Goal: Information Seeking & Learning: Learn about a topic

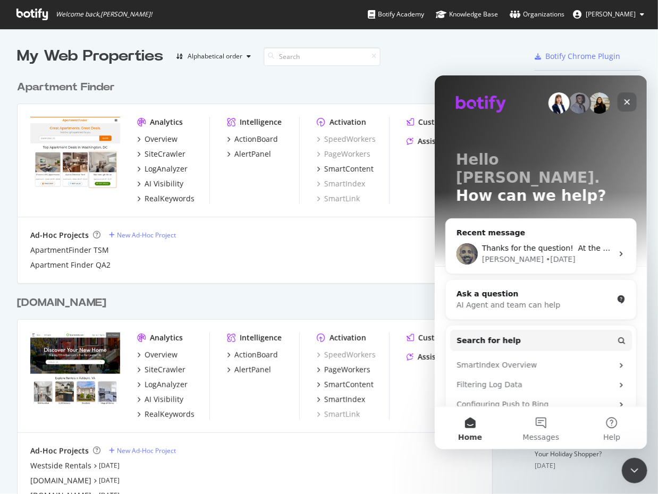
click at [625, 103] on icon "Close" at bounding box center [626, 101] width 9 height 9
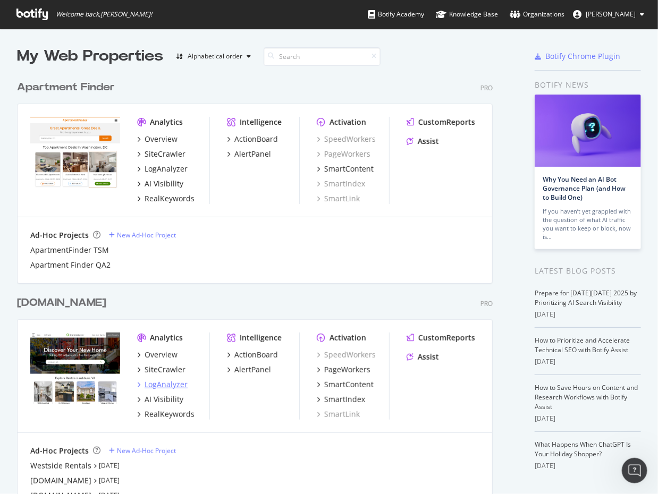
click at [164, 385] on div "LogAnalyzer" at bounding box center [166, 384] width 43 height 11
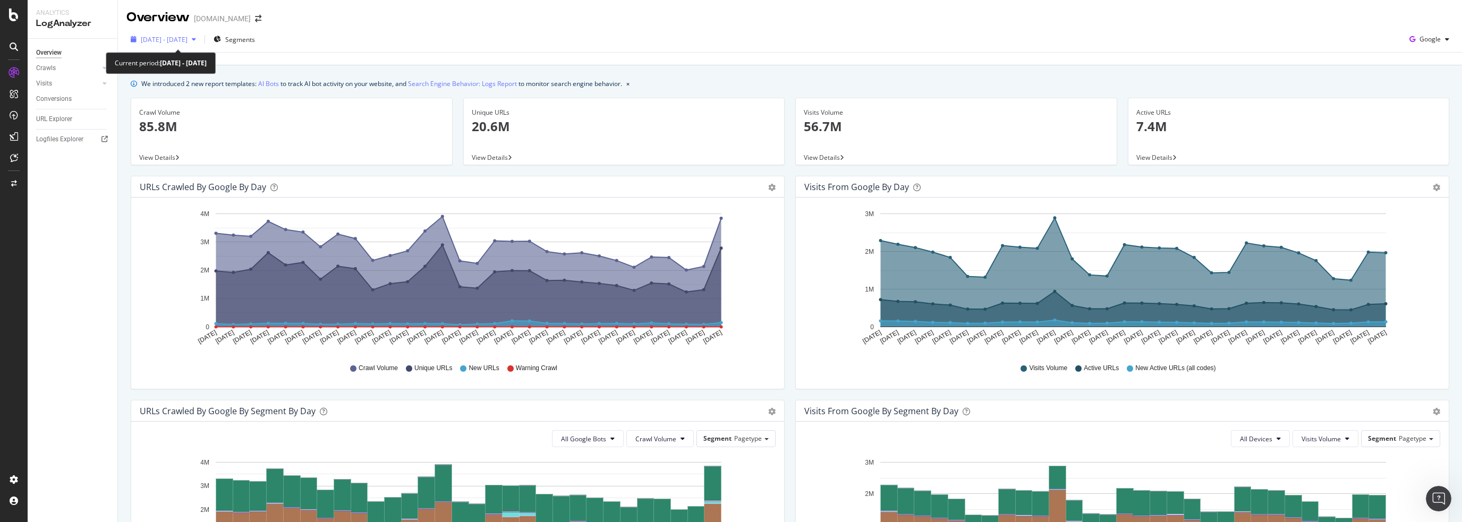
click at [196, 36] on icon "button" at bounding box center [194, 39] width 4 height 6
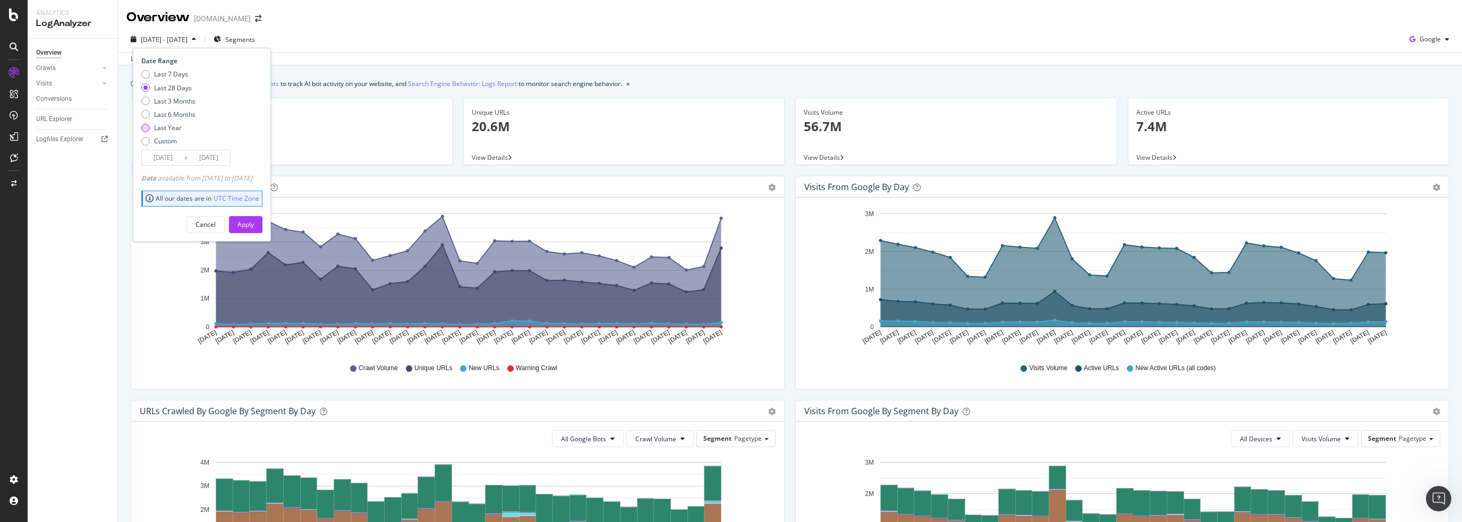
drag, startPoint x: 148, startPoint y: 113, endPoint x: 165, endPoint y: 126, distance: 21.3
click at [148, 114] on div "Last 6 Months" at bounding box center [145, 114] width 9 height 9
type input "[DATE]"
click at [254, 217] on div "Apply" at bounding box center [245, 225] width 16 height 16
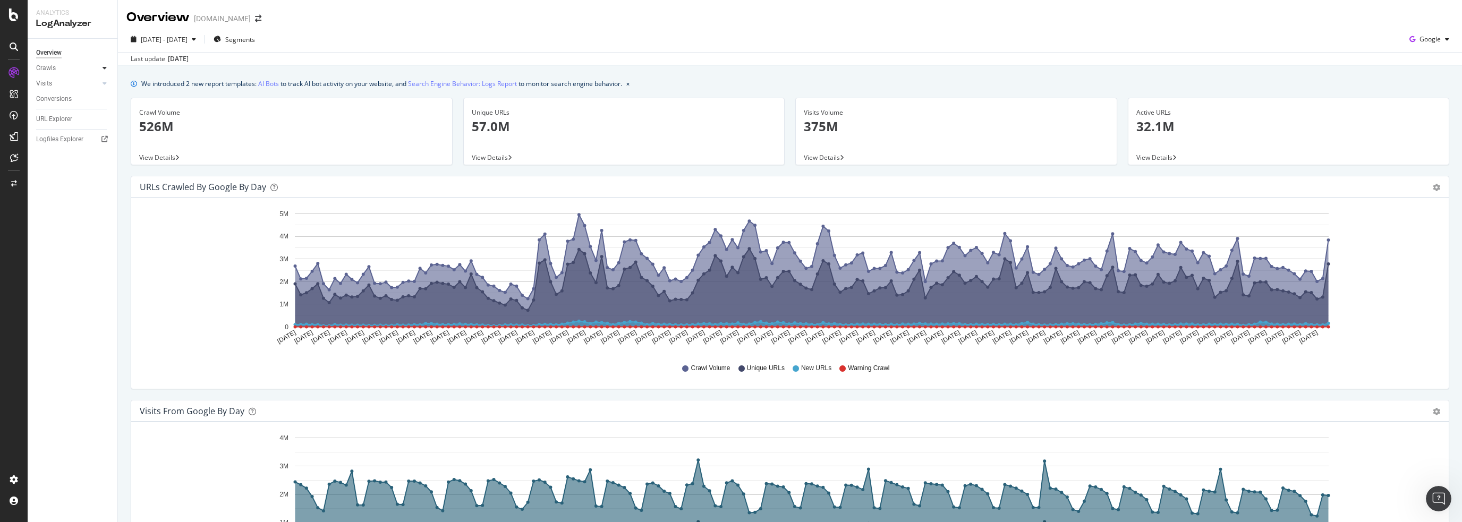
click at [104, 67] on icon at bounding box center [105, 68] width 4 height 6
click at [106, 157] on icon at bounding box center [105, 156] width 4 height 6
click at [106, 69] on icon at bounding box center [105, 68] width 4 height 6
click at [166, 157] on span "View Details" at bounding box center [157, 157] width 36 height 9
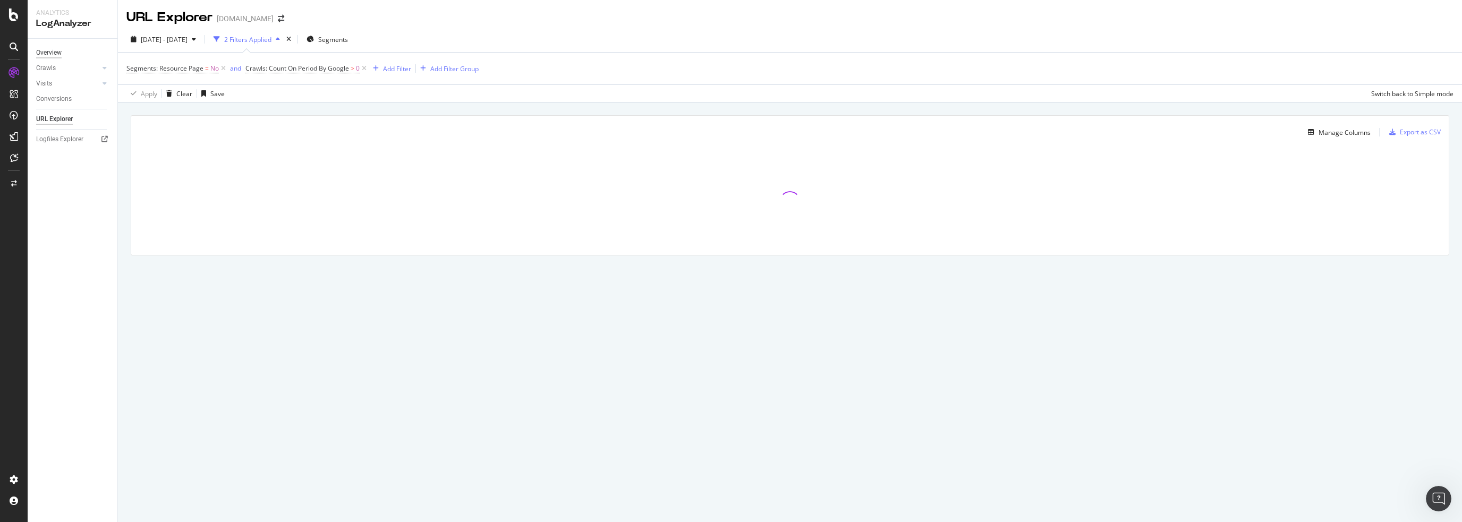
click at [45, 54] on div "Overview" at bounding box center [49, 52] width 26 height 11
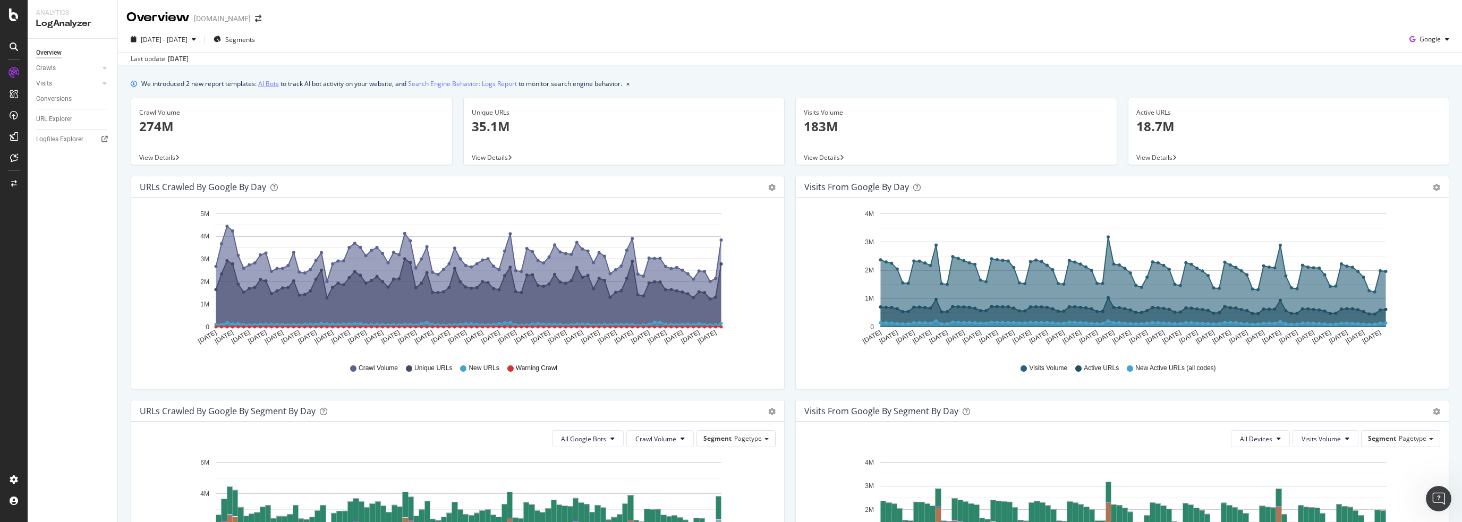
click at [274, 84] on link "AI Bots" at bounding box center [268, 83] width 21 height 11
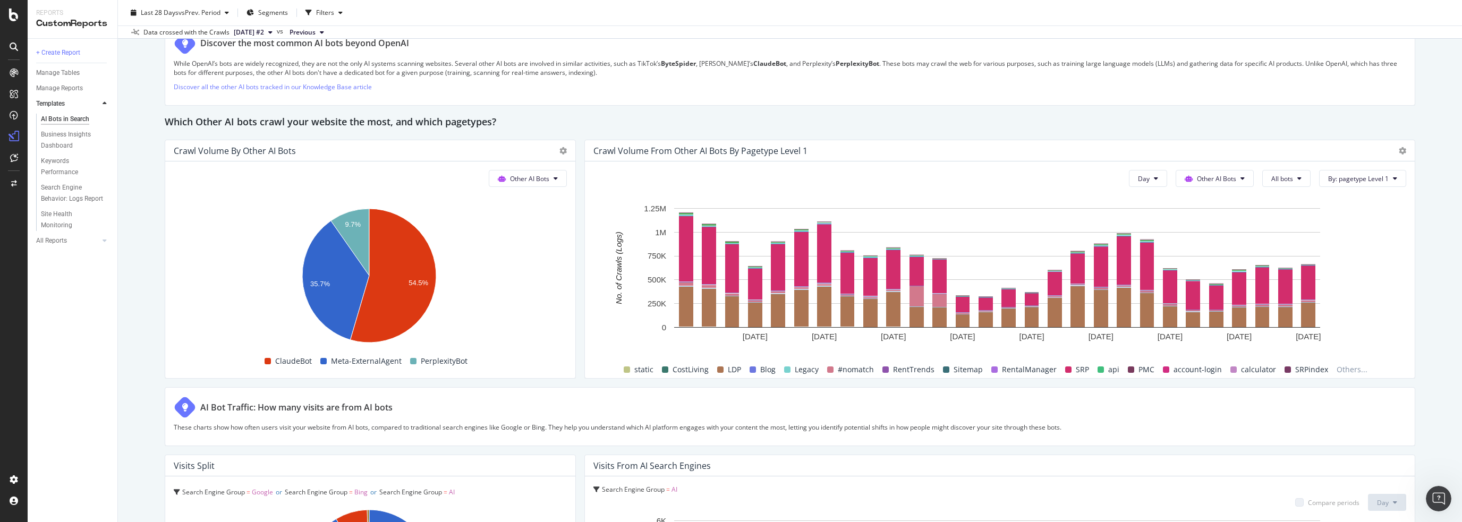
scroll to position [1470, 0]
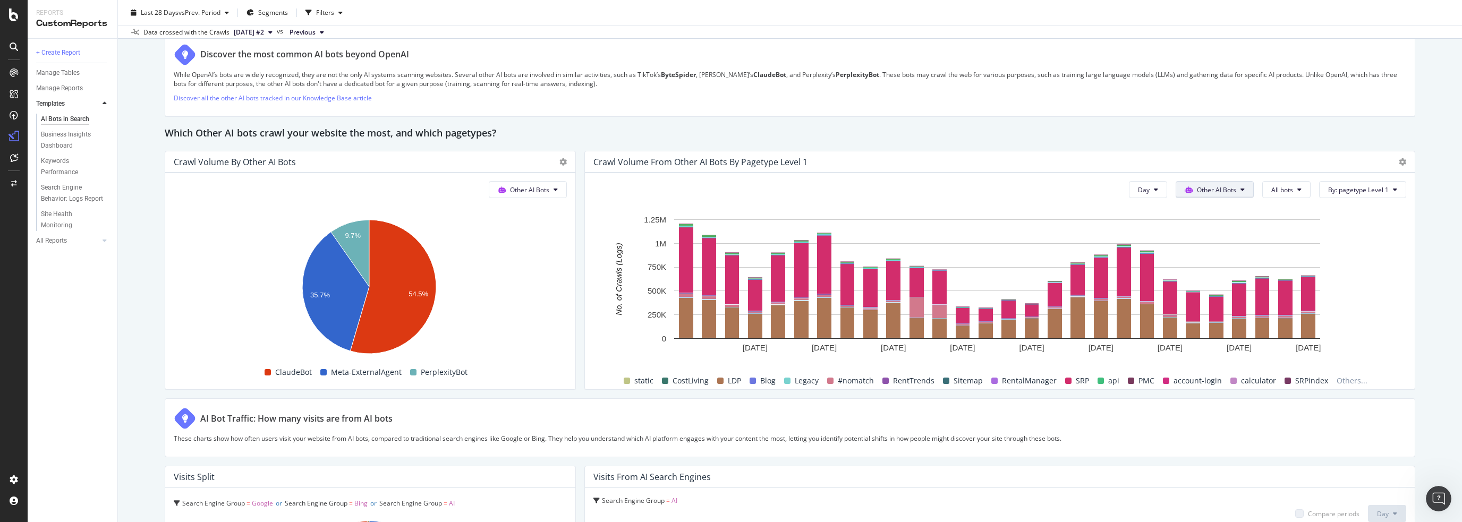
click at [657, 191] on button "Other AI Bots" at bounding box center [1215, 189] width 78 height 17
click at [657, 248] on span "OpenAI" at bounding box center [1215, 249] width 41 height 10
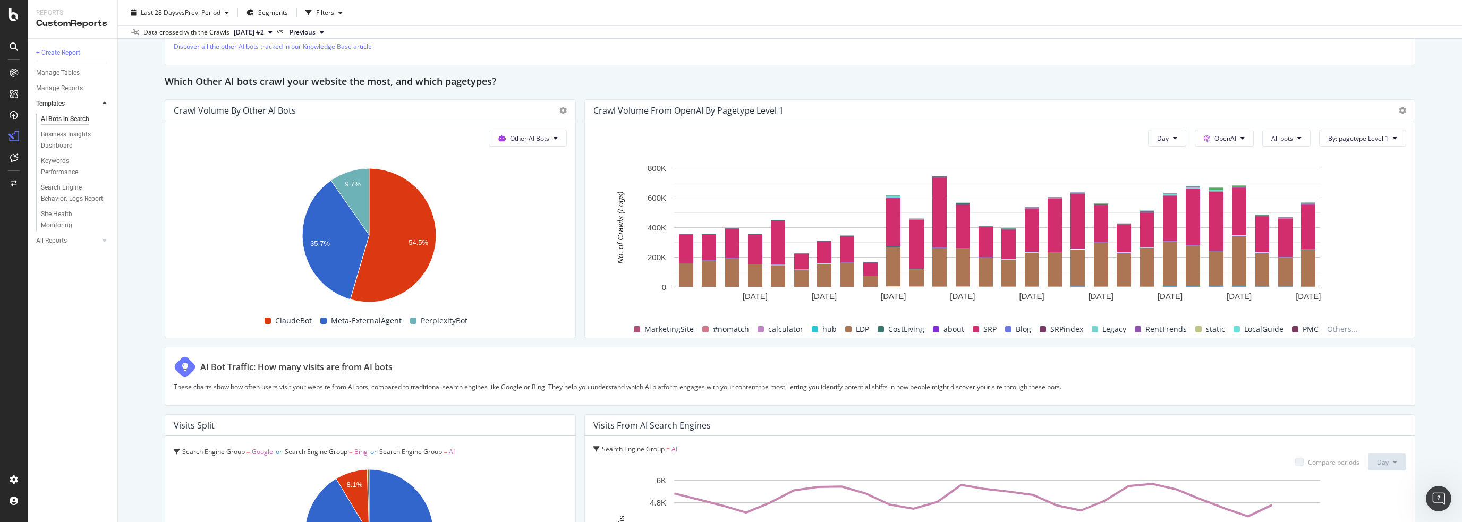
scroll to position [1523, 0]
